Goal: Download file/media

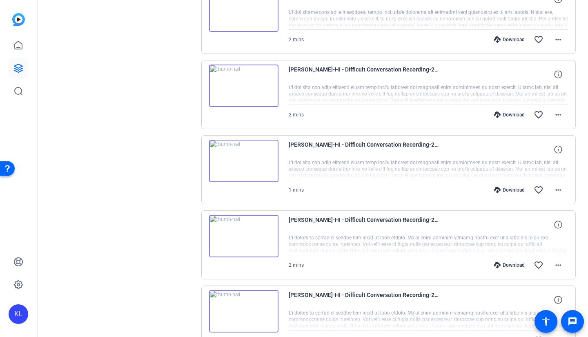
scroll to position [204, 0]
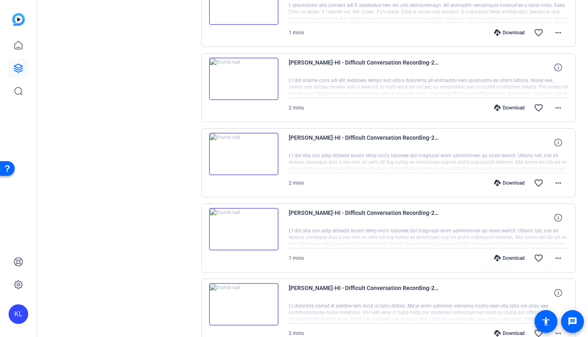
click at [247, 231] on img at bounding box center [243, 229] width 69 height 42
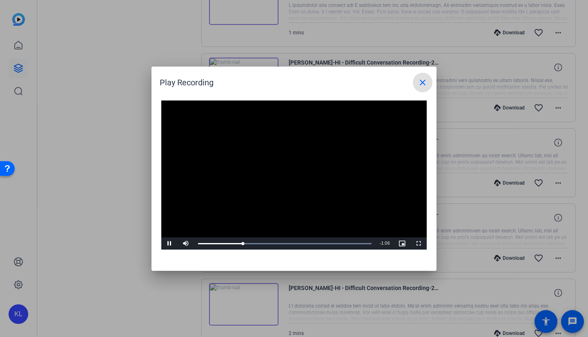
click at [292, 244] on div "Loaded : 100.00% 0:47 0:22" at bounding box center [284, 243] width 173 height 1
click at [308, 244] on div "Progress Bar" at bounding box center [284, 243] width 173 height 1
click at [76, 262] on div at bounding box center [294, 168] width 588 height 337
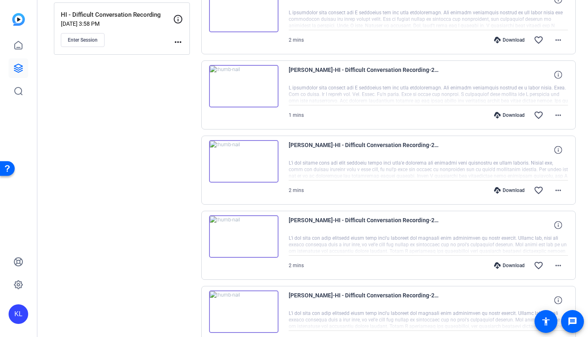
scroll to position [82, 0]
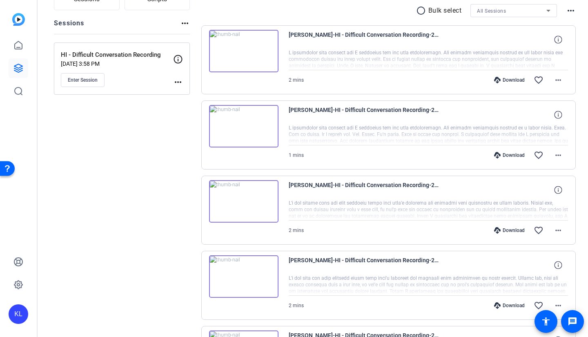
click at [239, 49] on img at bounding box center [243, 51] width 69 height 42
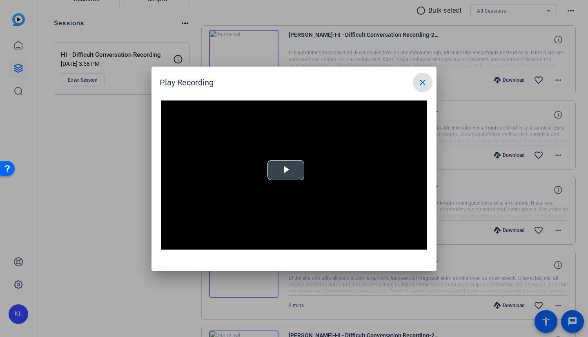
click at [286, 170] on span "Video Player" at bounding box center [286, 170] width 0 height 0
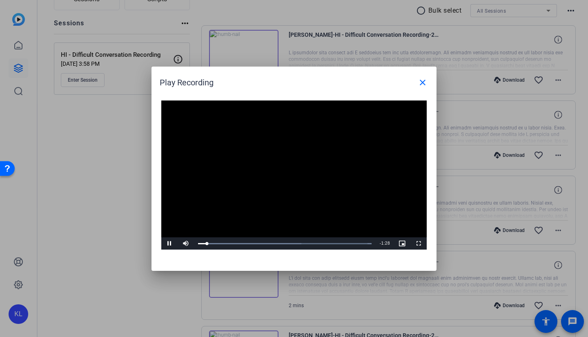
click at [139, 218] on div at bounding box center [294, 168] width 588 height 337
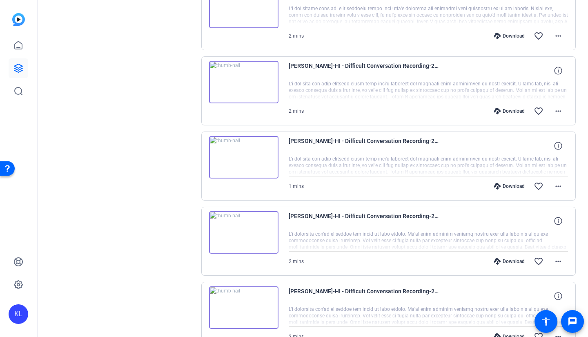
scroll to position [286, 0]
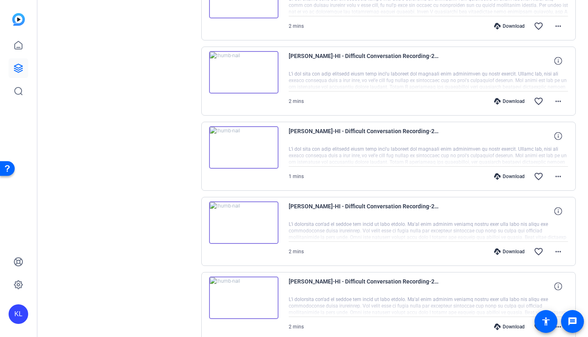
click at [240, 69] on img at bounding box center [243, 72] width 69 height 42
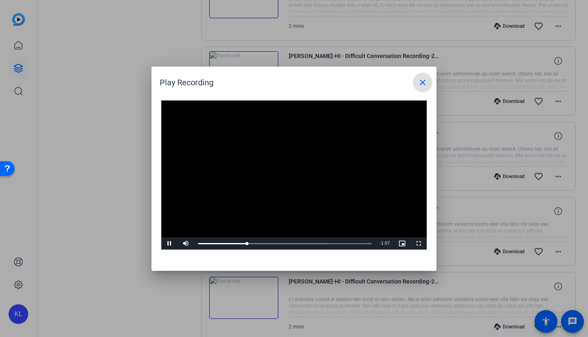
click at [283, 240] on div "Loaded : 100.00% 0:44 0:26" at bounding box center [285, 243] width 182 height 12
click at [335, 246] on div "Loaded : 100.00% 1:12 0:47" at bounding box center [285, 243] width 182 height 12
click at [39, 214] on div at bounding box center [294, 168] width 588 height 337
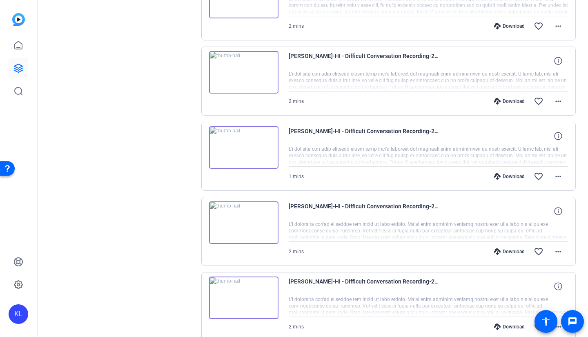
click at [241, 70] on img at bounding box center [243, 72] width 69 height 42
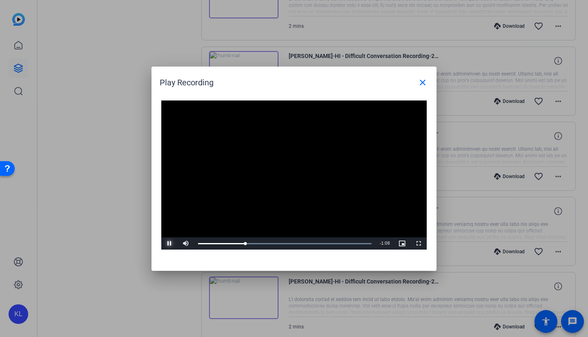
click at [168, 243] on span "Video Player" at bounding box center [169, 243] width 16 height 0
click at [107, 230] on div at bounding box center [294, 168] width 588 height 337
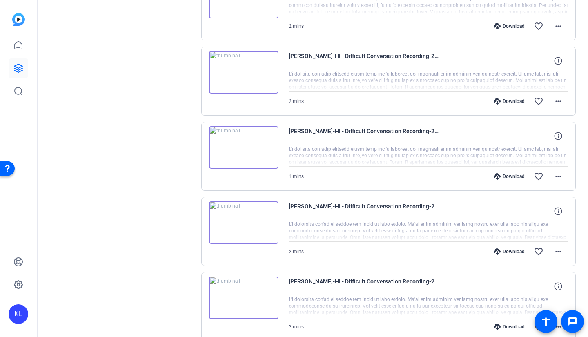
click at [497, 102] on div "Download" at bounding box center [509, 101] width 39 height 7
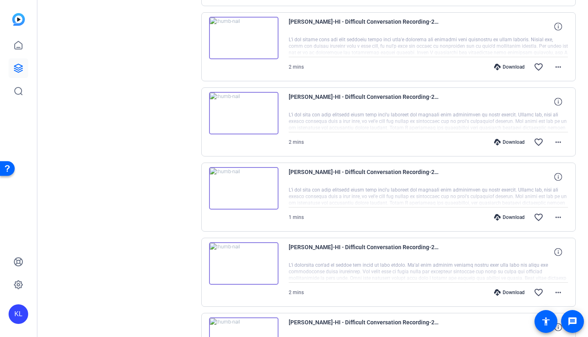
click at [246, 40] on img at bounding box center [243, 38] width 69 height 42
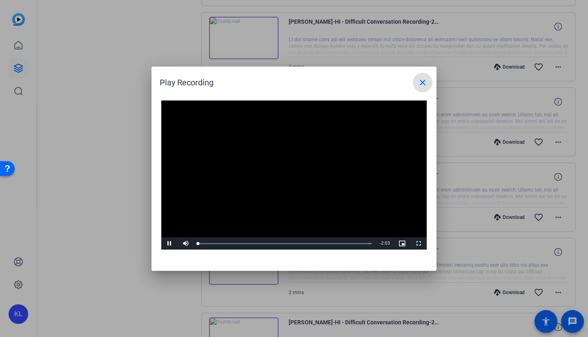
click at [275, 166] on video "Video Player" at bounding box center [293, 174] width 265 height 149
click at [164, 243] on span "Video Player" at bounding box center [169, 243] width 16 height 0
click at [172, 243] on span "Video Player" at bounding box center [169, 243] width 16 height 0
click at [140, 245] on div at bounding box center [294, 168] width 588 height 337
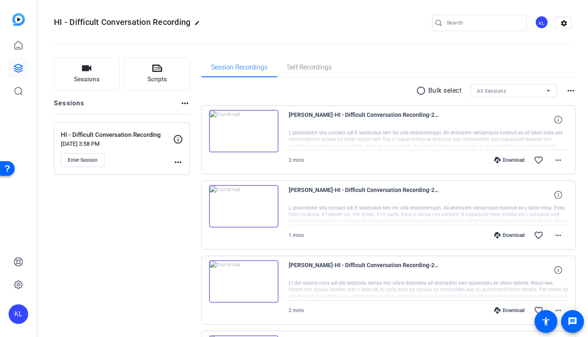
scroll to position [0, 0]
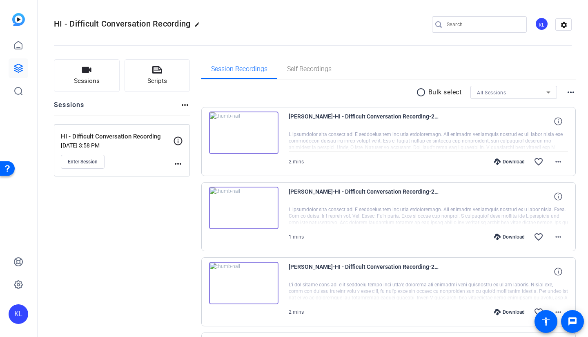
click at [246, 133] on img at bounding box center [243, 132] width 69 height 42
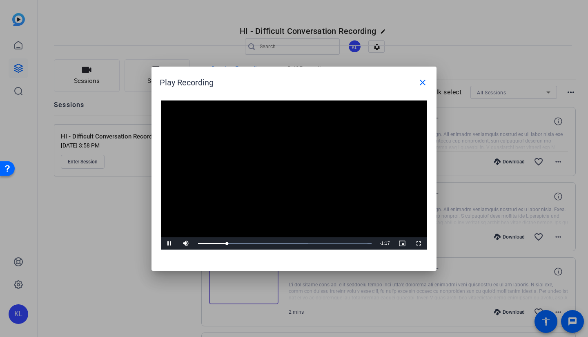
click at [138, 245] on div at bounding box center [294, 168] width 588 height 337
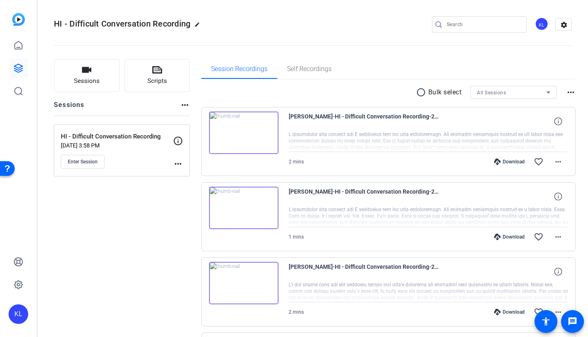
click at [250, 208] on img at bounding box center [243, 207] width 69 height 42
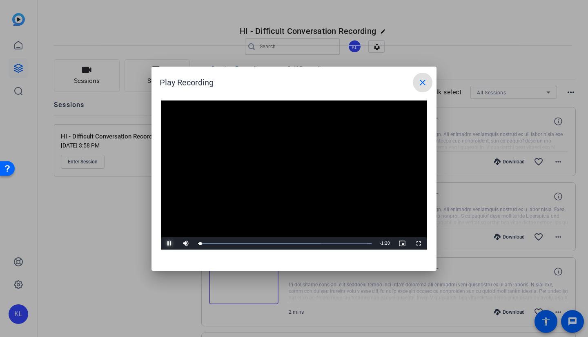
click at [170, 243] on span "Video Player" at bounding box center [169, 243] width 16 height 0
click at [123, 246] on div at bounding box center [294, 168] width 588 height 337
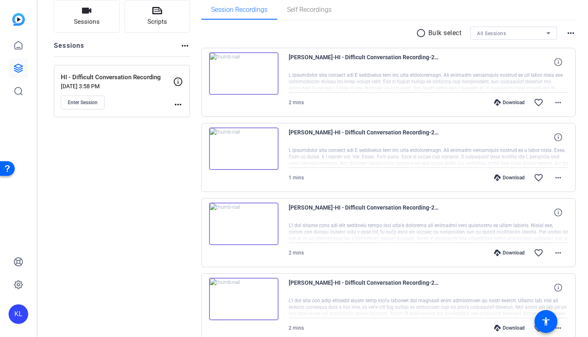
scroll to position [122, 0]
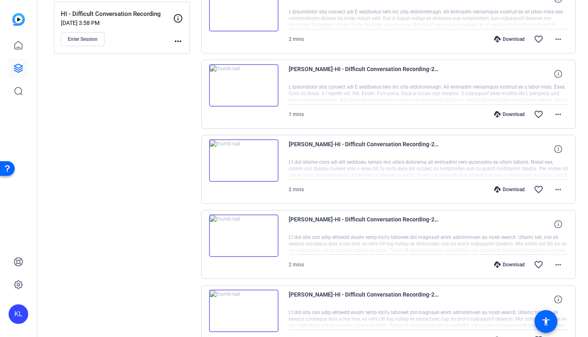
click at [244, 235] on img at bounding box center [243, 235] width 69 height 42
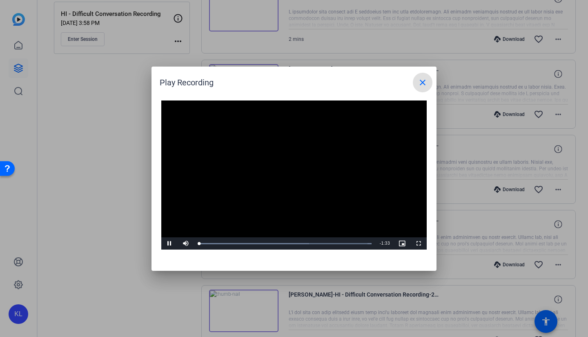
click at [242, 244] on div "Loaded : 100.00% 0:23 0:00" at bounding box center [284, 243] width 173 height 1
click at [248, 243] on div "Loaded : 100.00% 0:26 0:23" at bounding box center [284, 243] width 173 height 1
click at [114, 141] on div at bounding box center [294, 168] width 588 height 337
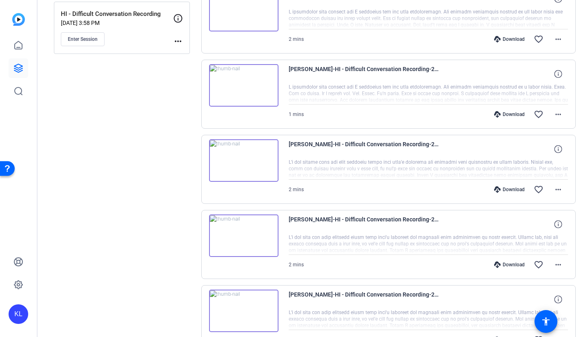
click at [239, 89] on img at bounding box center [243, 85] width 69 height 42
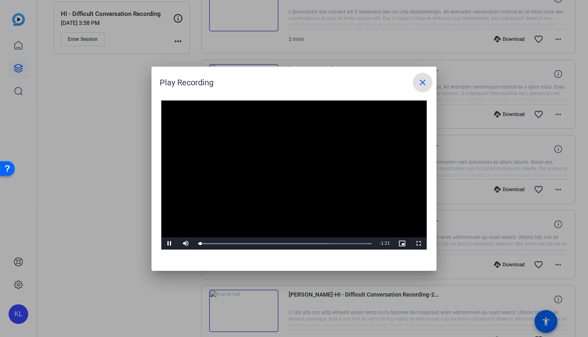
click at [252, 247] on div "Loaded : 100.00% 0:25 0:01" at bounding box center [285, 243] width 182 height 12
click at [226, 243] on div "Loaded : 100.00% 0:13 0:27" at bounding box center [284, 243] width 173 height 1
click at [220, 242] on div "Loaded : 100.00% 0:10 0:16" at bounding box center [285, 243] width 182 height 12
click at [290, 240] on div "Loaded : 100.00% 0:42 0:28" at bounding box center [285, 243] width 182 height 12
click at [310, 242] on div "Loaded : 100.00% 0:49 0:44" at bounding box center [285, 243] width 182 height 12
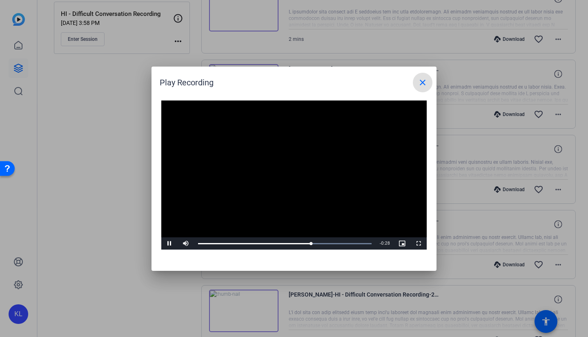
drag, startPoint x: 55, startPoint y: 227, endPoint x: 60, endPoint y: 223, distance: 6.7
click at [55, 227] on div at bounding box center [294, 168] width 588 height 337
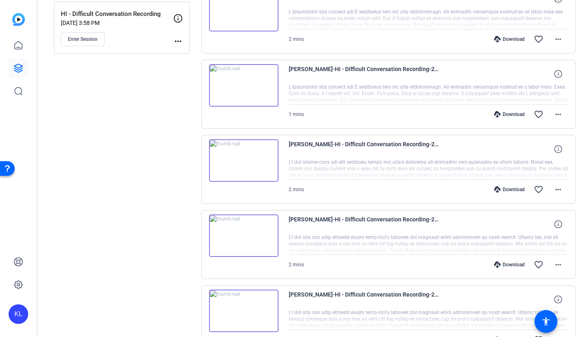
scroll to position [245, 0]
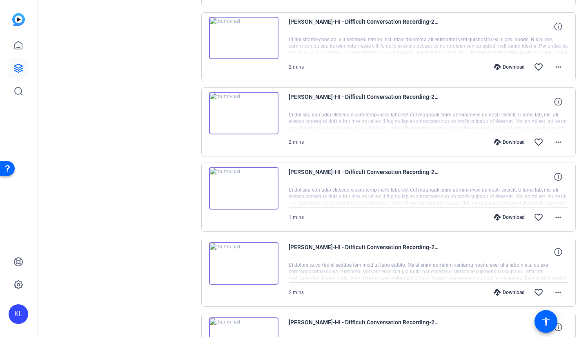
click at [244, 186] on img at bounding box center [243, 188] width 69 height 42
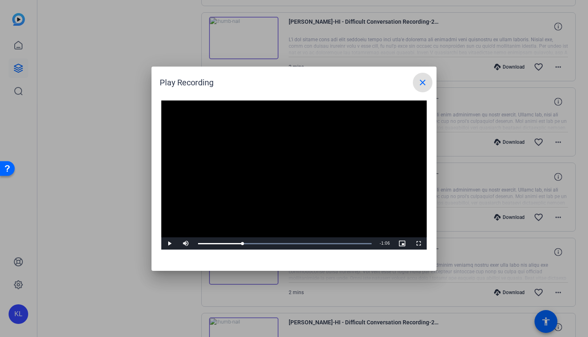
click at [242, 244] on div "Loaded : 100.00% 0:22 0:00" at bounding box center [284, 243] width 173 height 1
click at [113, 237] on div at bounding box center [294, 168] width 588 height 337
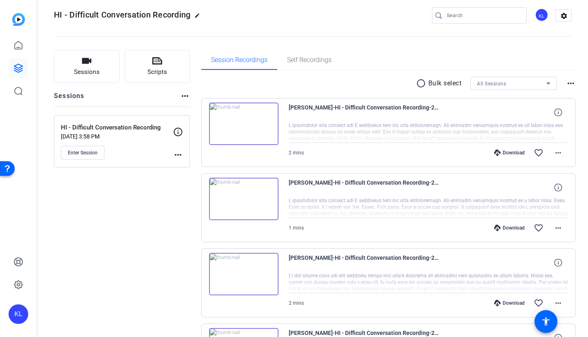
scroll to position [0, 0]
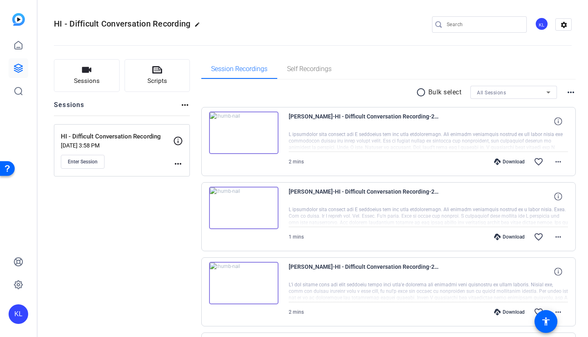
click at [242, 129] on img at bounding box center [243, 132] width 69 height 42
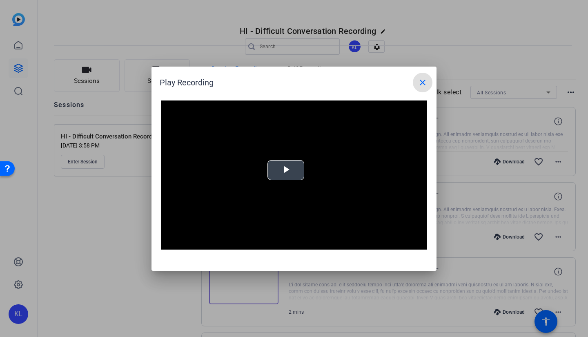
click at [286, 170] on span "Video Player" at bounding box center [286, 170] width 0 height 0
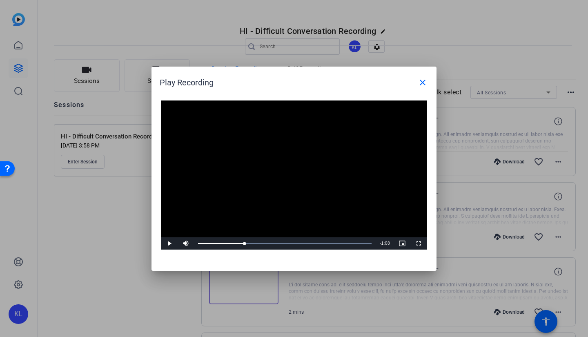
click at [244, 244] on div "Loaded : 100.00% 0:24 0:24" at bounding box center [285, 243] width 182 height 12
click at [173, 243] on span "Video Player" at bounding box center [169, 243] width 16 height 0
click at [104, 243] on div at bounding box center [294, 168] width 588 height 337
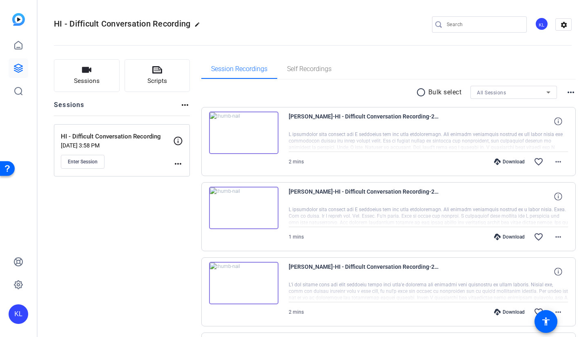
click at [501, 160] on div "Download" at bounding box center [509, 161] width 39 height 7
click at [244, 135] on img at bounding box center [243, 132] width 69 height 42
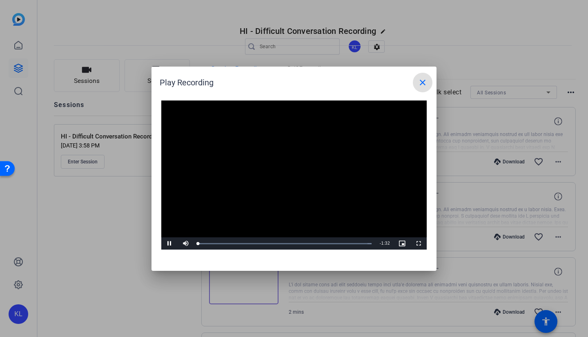
click at [277, 170] on video "Video Player" at bounding box center [293, 174] width 265 height 149
click at [164, 243] on span "Video Player" at bounding box center [169, 243] width 16 height 0
click at [216, 245] on div "Loaded : 100.00% 0:10 0:00" at bounding box center [285, 243] width 182 height 12
click at [204, 243] on div "0:10" at bounding box center [208, 243] width 20 height 1
drag, startPoint x: 204, startPoint y: 242, endPoint x: 180, endPoint y: 242, distance: 24.5
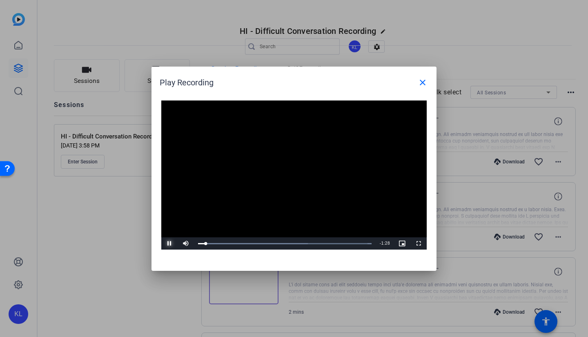
click at [180, 242] on div "Pause Mute Current Time 0:04 / Duration 1:32 Loaded : 100.00% 0:03 0:04 Stream …" at bounding box center [293, 243] width 265 height 12
drag, startPoint x: 166, startPoint y: 242, endPoint x: 194, endPoint y: 196, distance: 53.8
click at [167, 243] on span "Video Player" at bounding box center [169, 243] width 16 height 0
click at [168, 243] on span "Video Player" at bounding box center [169, 243] width 16 height 0
click at [226, 240] on div "Loaded : 100.00% 0:15 0:05" at bounding box center [285, 243] width 182 height 12
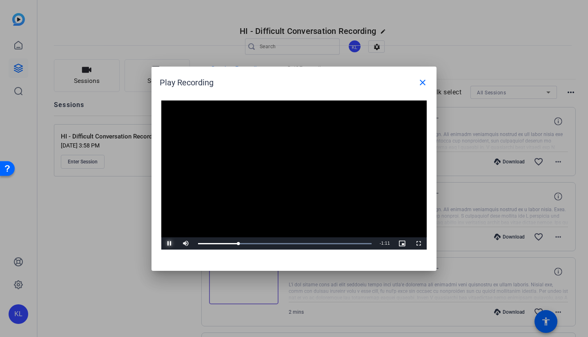
click at [246, 242] on div "Loaded : 100.00% 0:25 0:21" at bounding box center [285, 243] width 182 height 12
click at [252, 243] on div "0:28" at bounding box center [225, 243] width 54 height 1
click at [251, 244] on div "0:30" at bounding box center [226, 243] width 56 height 1
click at [247, 244] on div "0:29" at bounding box center [225, 243] width 55 height 1
click at [170, 243] on span "Video Player" at bounding box center [169, 243] width 16 height 0
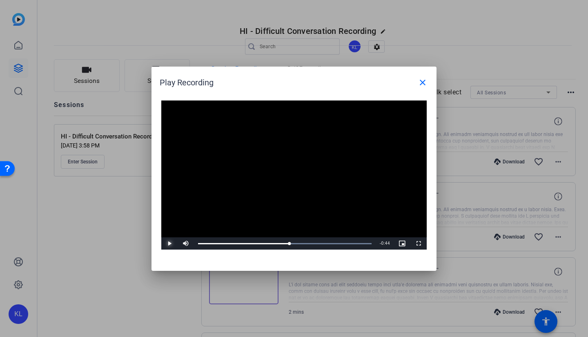
click at [169, 243] on span "Video Player" at bounding box center [169, 243] width 16 height 0
click at [301, 241] on div "Loaded : 100.00% 0:54 0:49" at bounding box center [285, 243] width 182 height 12
click at [291, 241] on div "Loaded : 100.00% 0:49 0:56" at bounding box center [285, 243] width 182 height 12
click at [353, 243] on div "1:29" at bounding box center [281, 243] width 167 height 1
click at [357, 243] on div "Loaded : 100.00% 1:24 1:22" at bounding box center [284, 243] width 173 height 1
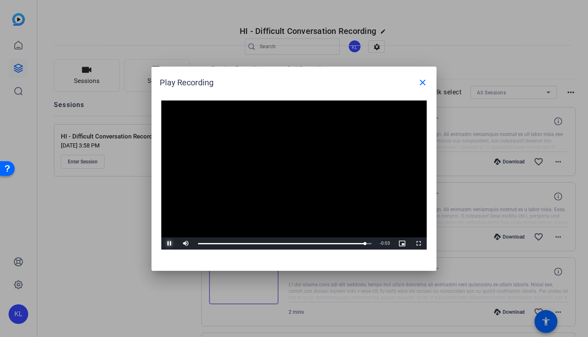
drag, startPoint x: 324, startPoint y: 241, endPoint x: 318, endPoint y: 241, distance: 5.3
click at [323, 241] on div "Loaded : 100.00% 1:07 1:29" at bounding box center [285, 243] width 182 height 12
click at [165, 243] on span "Video Player" at bounding box center [169, 243] width 16 height 0
click at [306, 239] on div "Loaded : 100.00% 0:57 1:09" at bounding box center [285, 243] width 182 height 12
click at [169, 243] on span "Video Player" at bounding box center [169, 243] width 16 height 0
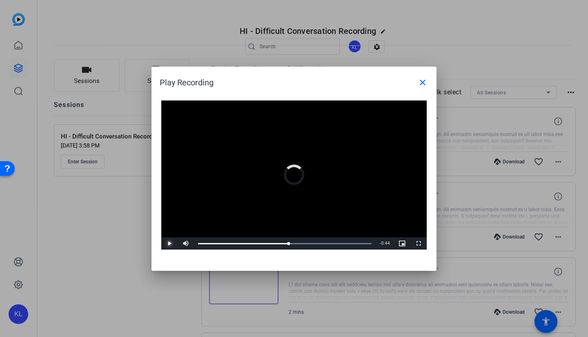
click at [288, 244] on div "0:48" at bounding box center [243, 243] width 91 height 1
click at [363, 243] on div "Loaded : 100.00% 1:27 0:54" at bounding box center [284, 243] width 173 height 1
click at [353, 243] on div "1:28" at bounding box center [281, 243] width 166 height 1
click at [166, 243] on span "Video Player" at bounding box center [169, 243] width 16 height 0
click at [81, 247] on div at bounding box center [294, 168] width 588 height 337
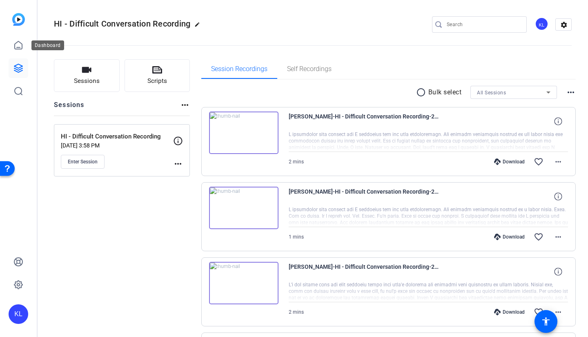
click at [22, 42] on icon at bounding box center [18, 45] width 10 height 10
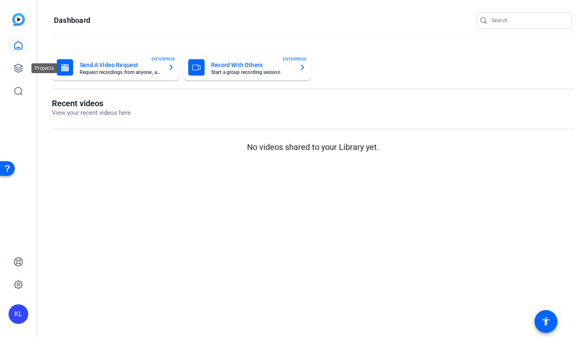
click at [22, 66] on icon at bounding box center [18, 68] width 8 height 8
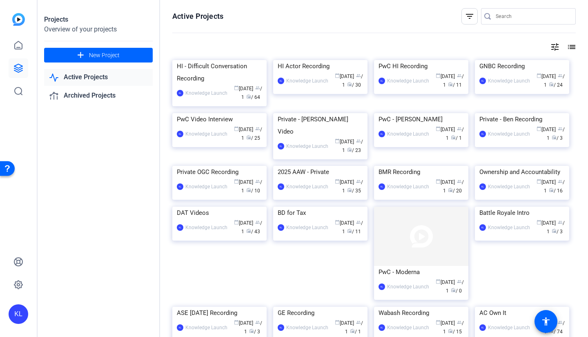
click at [320, 60] on img at bounding box center [320, 60] width 94 height 0
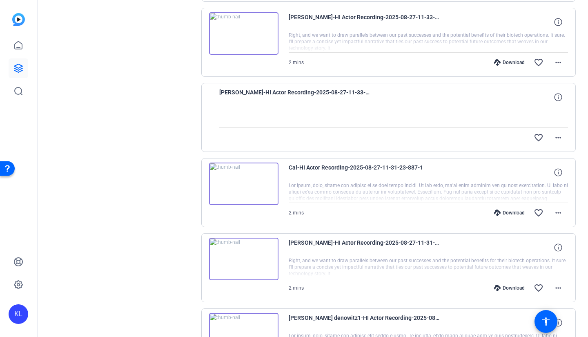
scroll to position [449, 0]
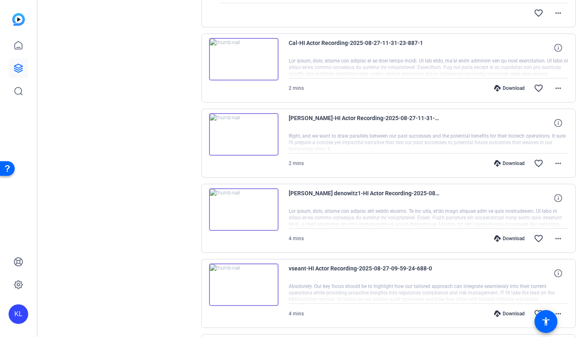
click at [245, 211] on img at bounding box center [243, 209] width 69 height 42
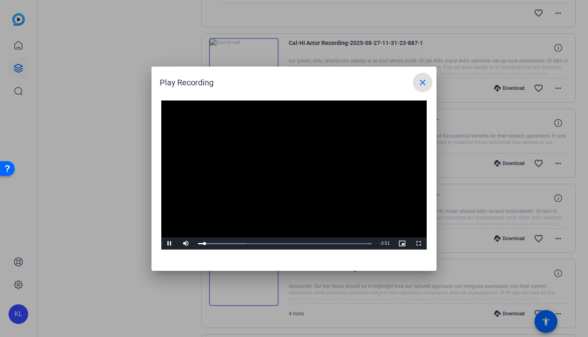
click at [250, 244] on div "Loaded : 100.00% 1:11 0:08" at bounding box center [284, 243] width 173 height 1
click at [256, 244] on div "Loaded : 100.00% 1:19 1:12" at bounding box center [284, 243] width 173 height 1
drag, startPoint x: 282, startPoint y: 241, endPoint x: 278, endPoint y: 241, distance: 4.5
click at [284, 241] on div "Loaded : 100.00% 1:53 1:22" at bounding box center [285, 243] width 182 height 12
click at [126, 244] on div at bounding box center [294, 168] width 588 height 337
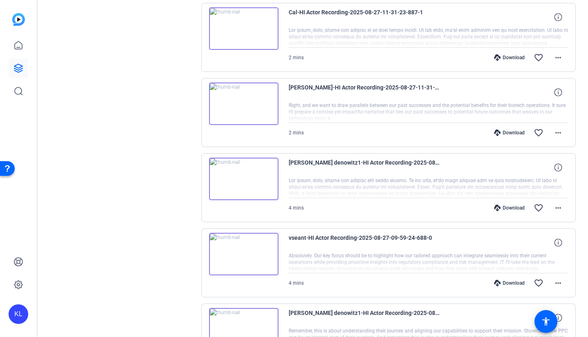
scroll to position [566, 0]
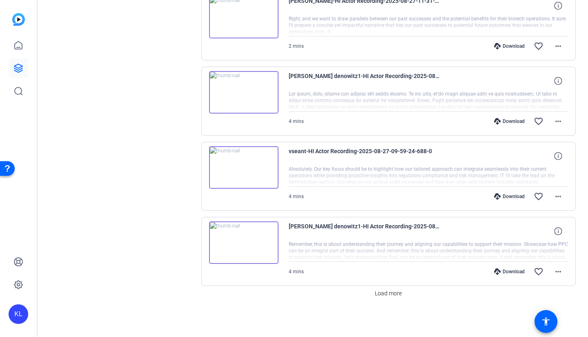
click at [237, 240] on img at bounding box center [243, 242] width 69 height 42
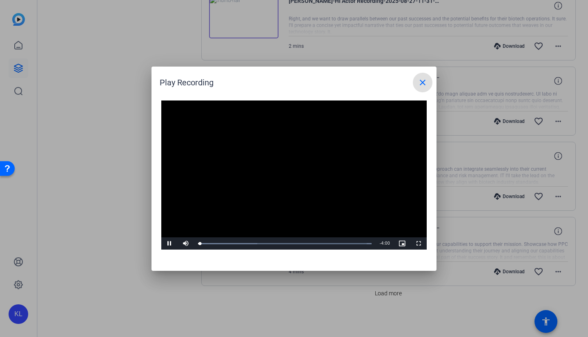
click at [107, 173] on div at bounding box center [294, 168] width 588 height 337
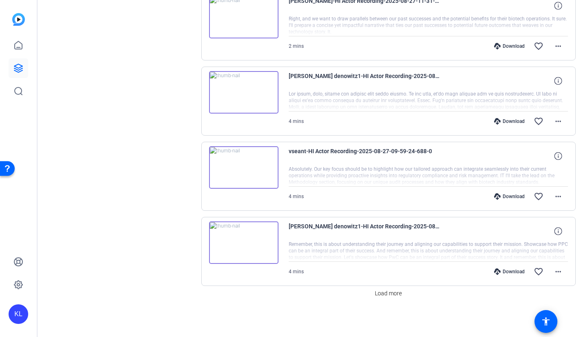
click at [242, 91] on img at bounding box center [243, 92] width 69 height 42
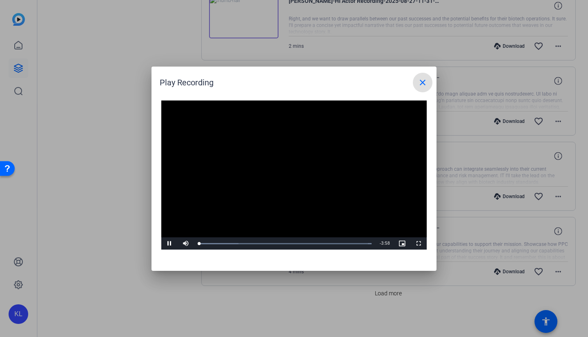
click at [242, 245] on div "Loaded : 100.00% 1:01 0:01" at bounding box center [285, 243] width 182 height 12
click at [264, 245] on div "Loaded : 100.00% 1:31 1:01" at bounding box center [285, 243] width 182 height 12
click at [280, 244] on div "Loaded : 100.00% 1:53 1:32" at bounding box center [284, 243] width 173 height 1
click at [293, 243] on div "Loaded : 100.00% 2:09 1:53" at bounding box center [284, 243] width 173 height 1
click at [0, 0] on div "1:55" at bounding box center [0, 0] width 0 height 0
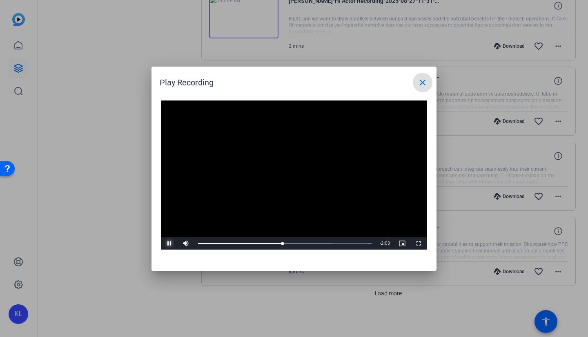
drag, startPoint x: 167, startPoint y: 246, endPoint x: 79, endPoint y: 240, distance: 88.4
click at [167, 243] on span "Video Player" at bounding box center [169, 243] width 16 height 0
click at [80, 238] on div at bounding box center [294, 168] width 588 height 337
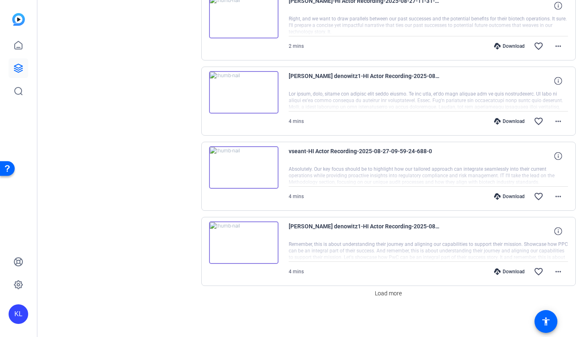
click at [497, 122] on div "Download" at bounding box center [509, 121] width 39 height 7
